Goal: Information Seeking & Learning: Learn about a topic

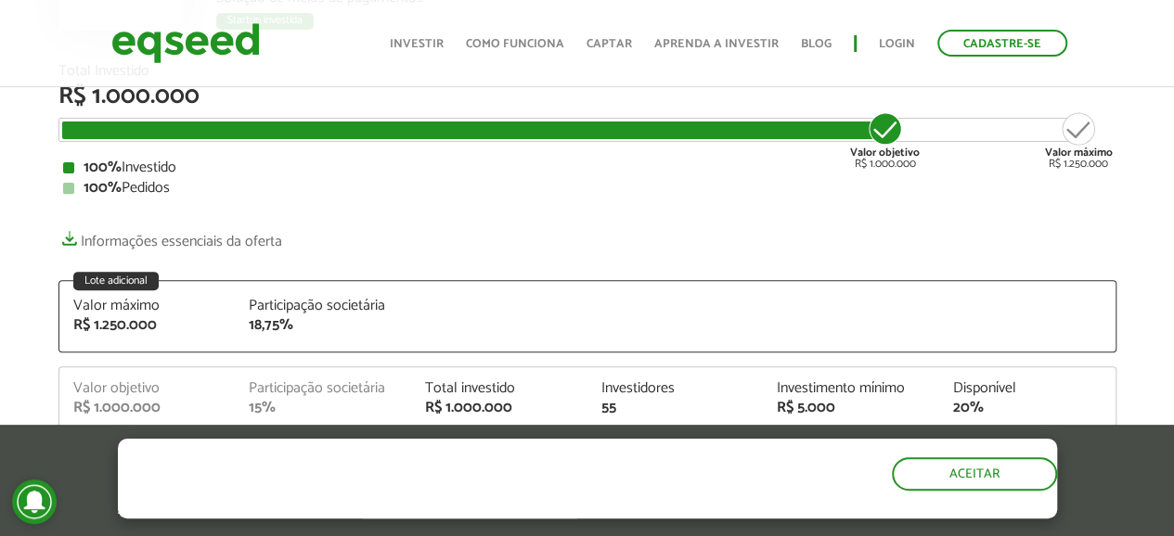
scroll to position [278, 0]
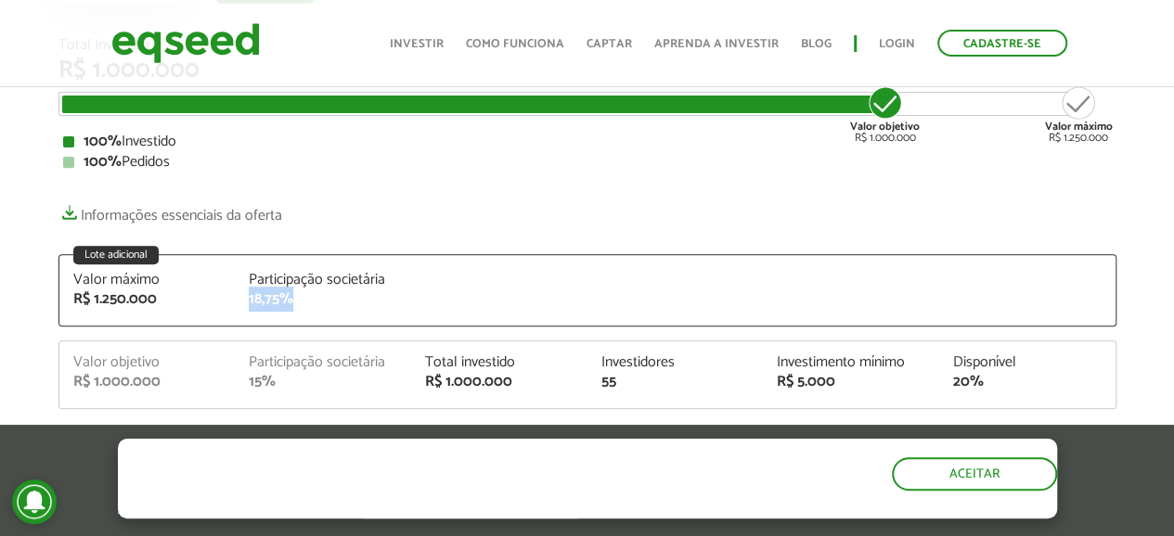
drag, startPoint x: 250, startPoint y: 300, endPoint x: 287, endPoint y: 295, distance: 37.4
click at [287, 295] on div "18,75%" at bounding box center [323, 299] width 148 height 15
click at [279, 297] on div "18,75%" at bounding box center [323, 299] width 148 height 15
drag, startPoint x: 292, startPoint y: 300, endPoint x: 249, endPoint y: 268, distance: 53.8
click at [249, 273] on div "Participação societária 18,75%" at bounding box center [323, 290] width 176 height 34
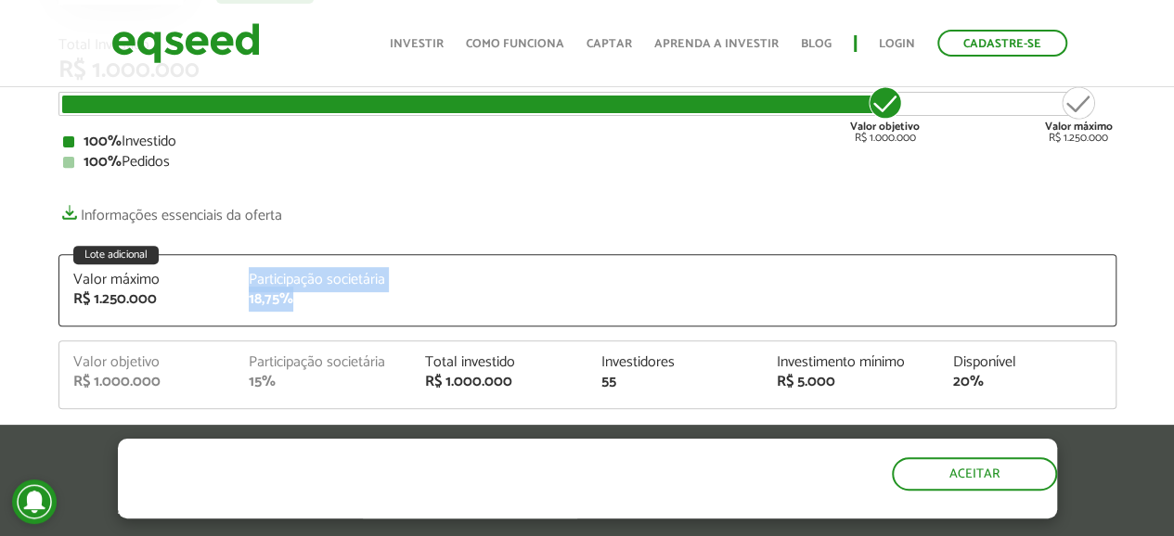
copy div "Participação societária 18,75%"
